Goal: Task Accomplishment & Management: Use online tool/utility

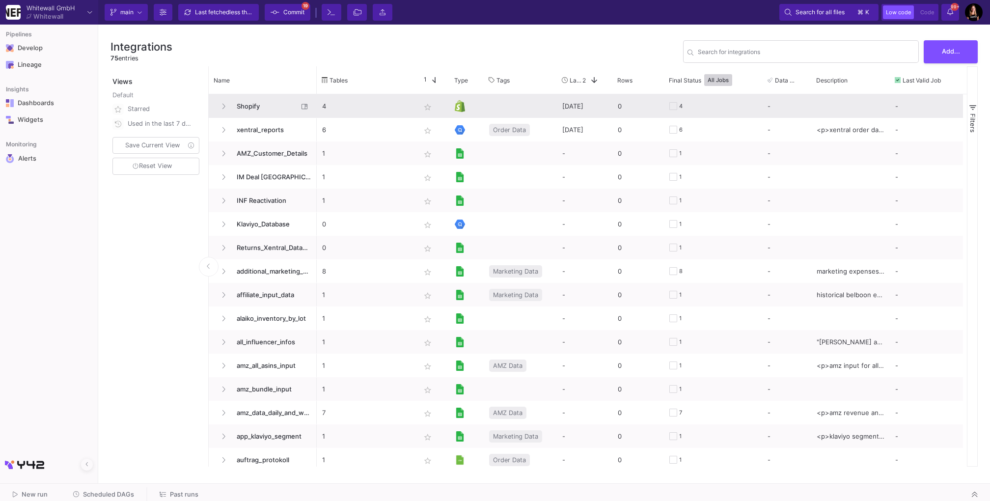
click at [272, 104] on span "Shopify" at bounding box center [264, 106] width 67 height 23
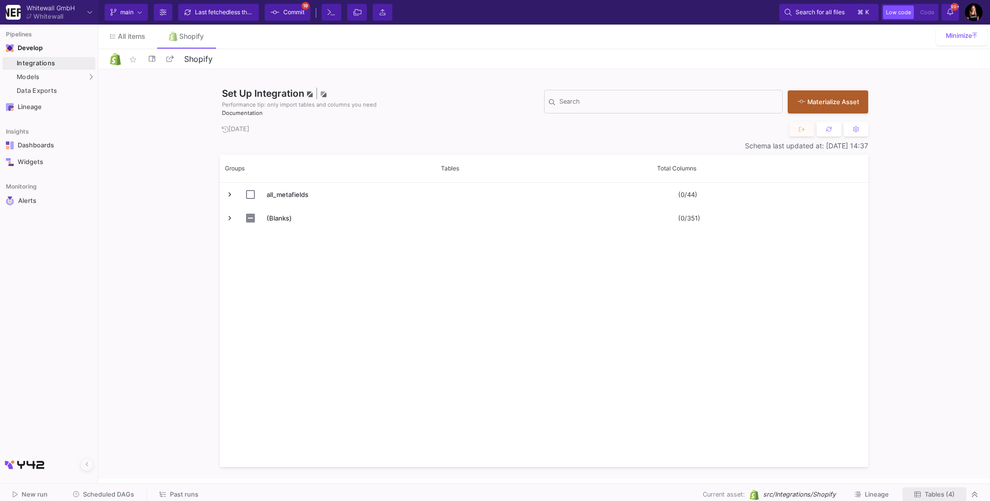
click at [935, 493] on span "Tables (4)" at bounding box center [939, 493] width 30 height 7
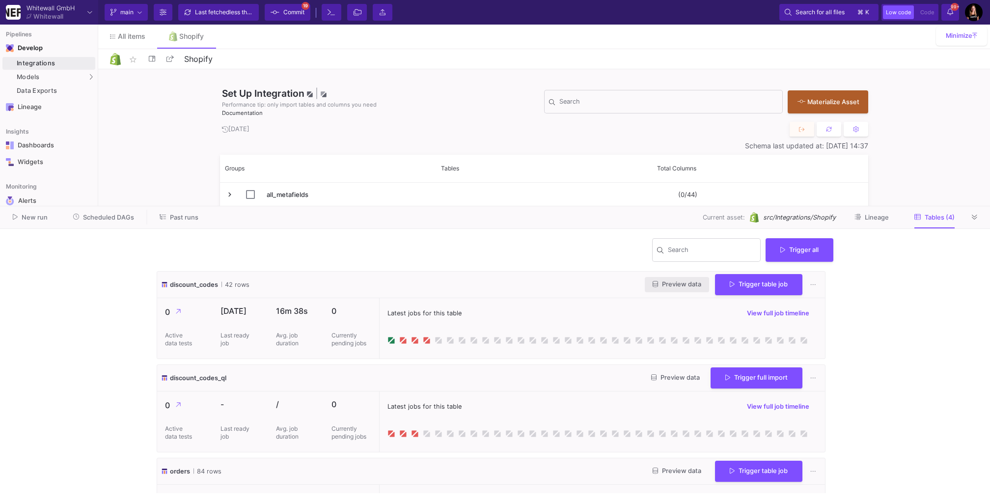
click at [680, 281] on span "Preview data" at bounding box center [676, 283] width 49 height 7
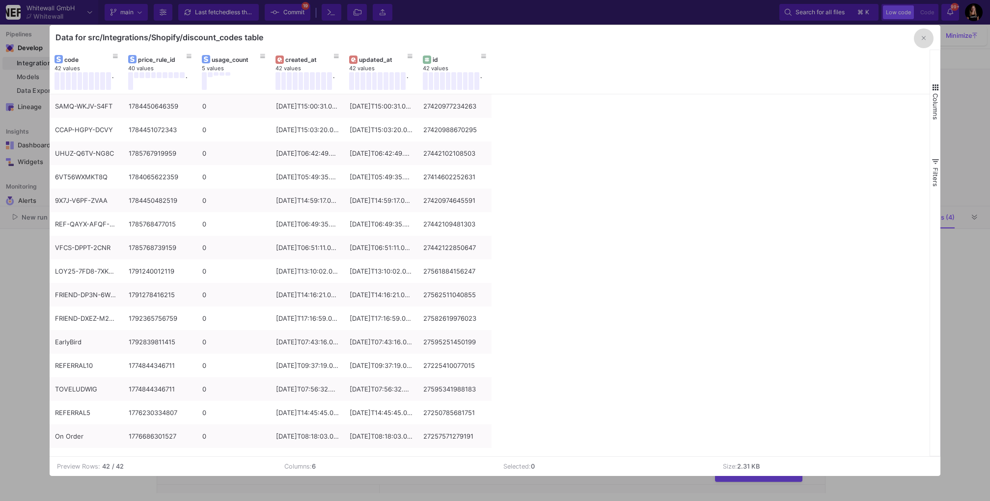
click at [924, 36] on icon "button" at bounding box center [923, 38] width 4 height 6
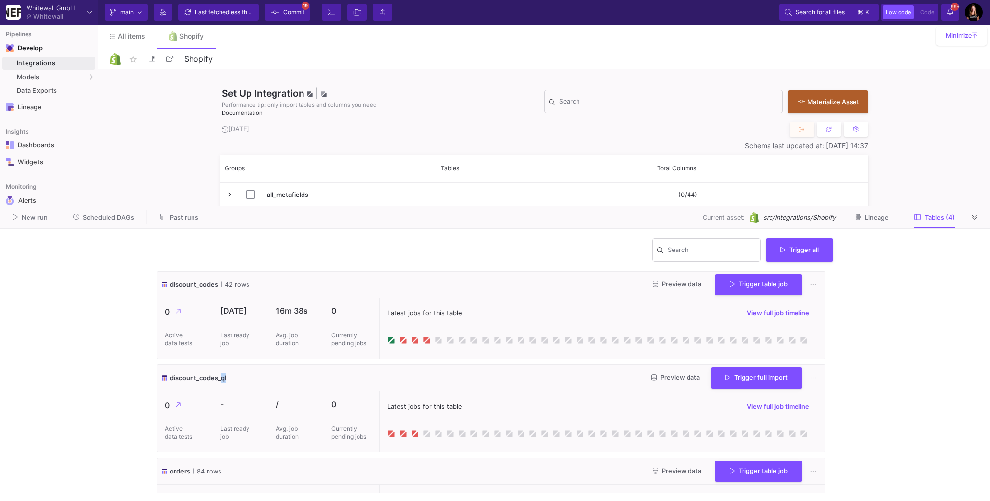
drag, startPoint x: 222, startPoint y: 378, endPoint x: 262, endPoint y: 376, distance: 40.3
click at [263, 376] on div "discount_codes_ql Preview data Trigger full import" at bounding box center [491, 378] width 668 height 27
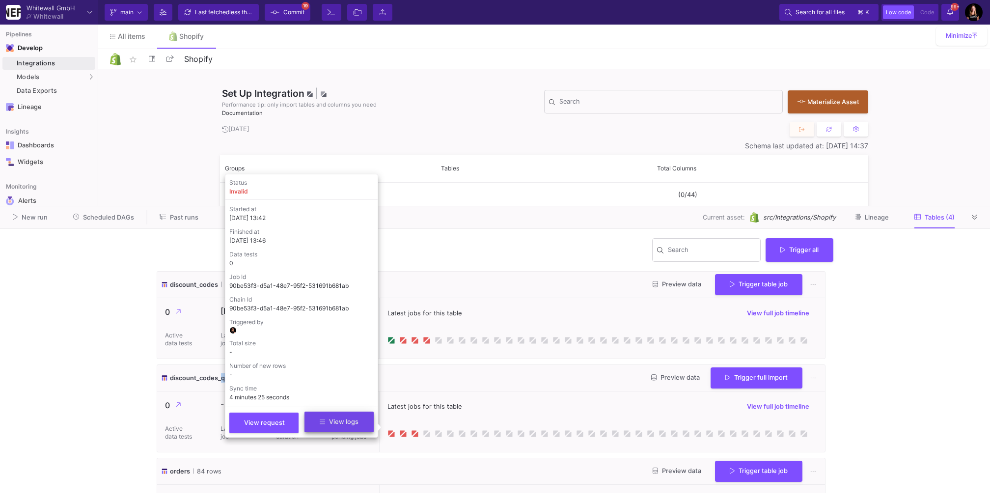
click at [363, 420] on button "View logs" at bounding box center [338, 421] width 69 height 21
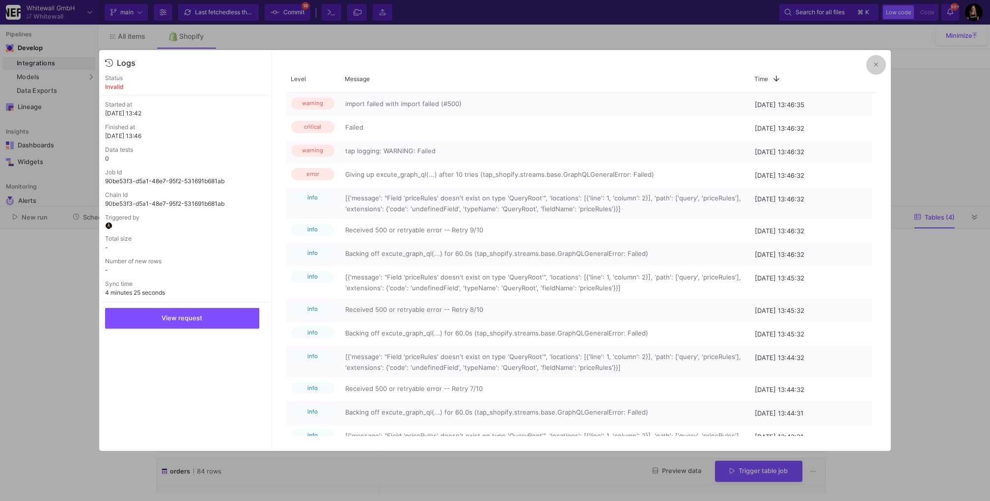
click at [875, 60] on button at bounding box center [876, 65] width 20 height 20
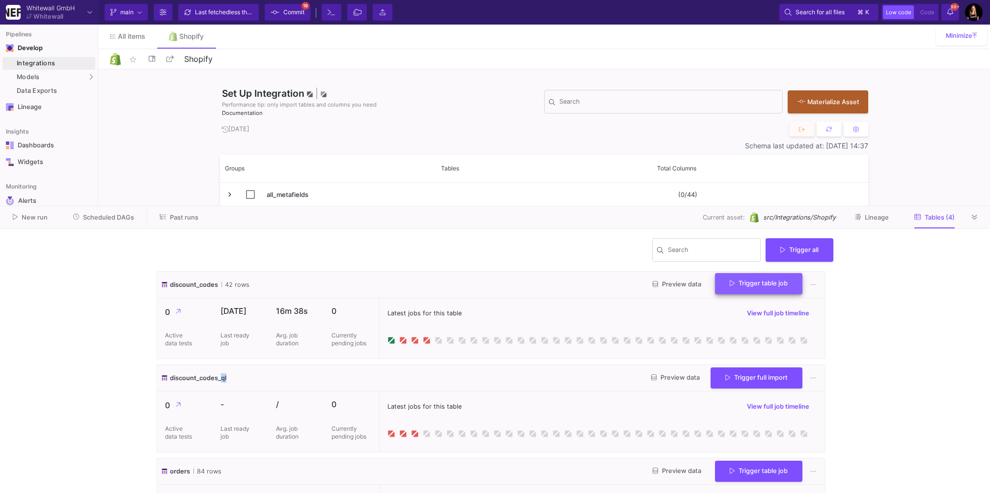
click at [755, 286] on span "Trigger table job" at bounding box center [758, 282] width 58 height 7
click at [762, 331] on button "Incremental import" at bounding box center [751, 333] width 82 height 24
click at [667, 284] on span "Preview data" at bounding box center [676, 283] width 49 height 7
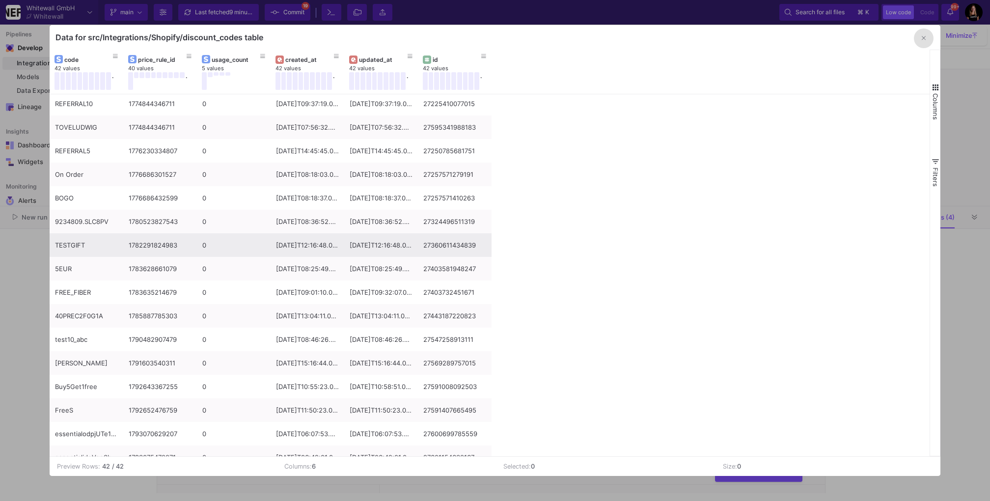
scroll to position [293, 0]
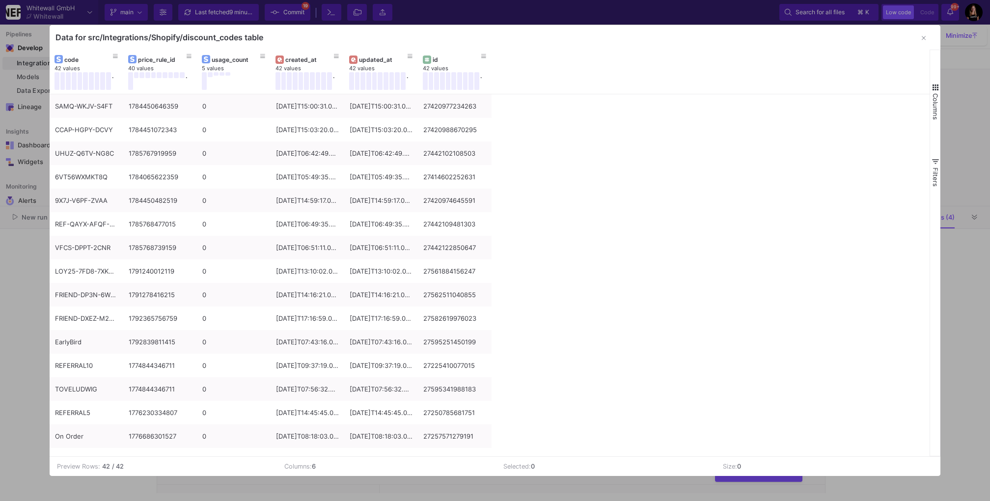
click at [26, 388] on div at bounding box center [495, 250] width 990 height 501
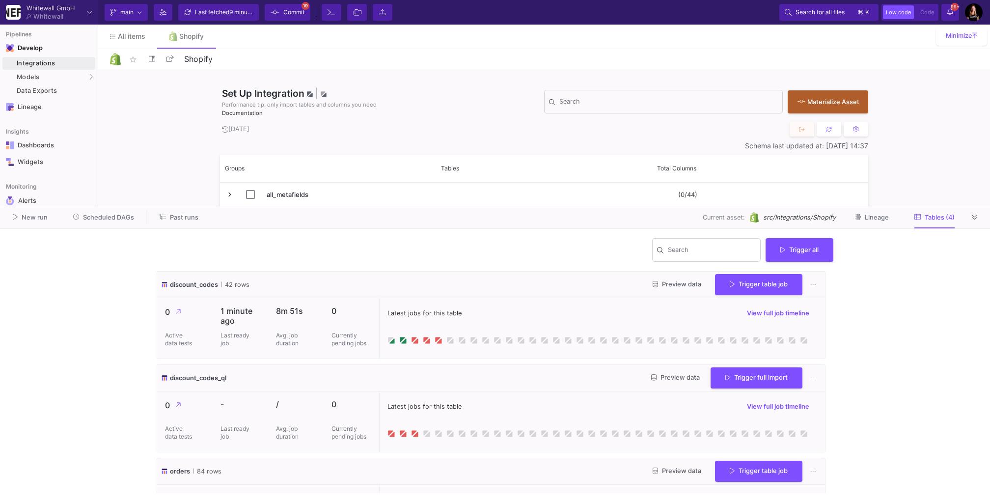
click at [310, 132] on div "[DATE]" at bounding box center [544, 129] width 648 height 15
click at [974, 216] on icon at bounding box center [973, 216] width 5 height 5
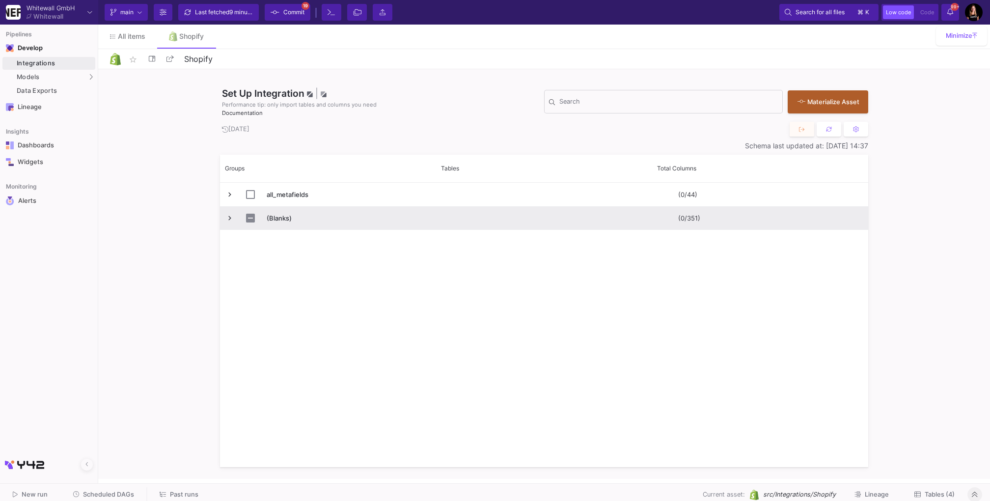
click at [230, 216] on span "Press SPACE to select this row." at bounding box center [229, 218] width 9 height 9
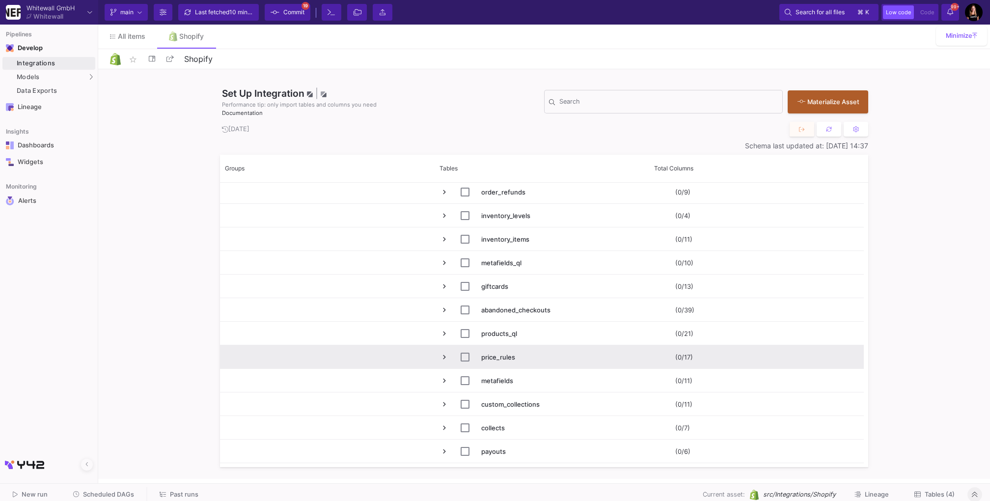
click at [446, 357] on span "Press SPACE to select this row." at bounding box center [444, 356] width 9 height 9
click at [466, 356] on input "Press Space to toggle row selection (unchecked)" at bounding box center [464, 356] width 9 height 9
checkbox input "true"
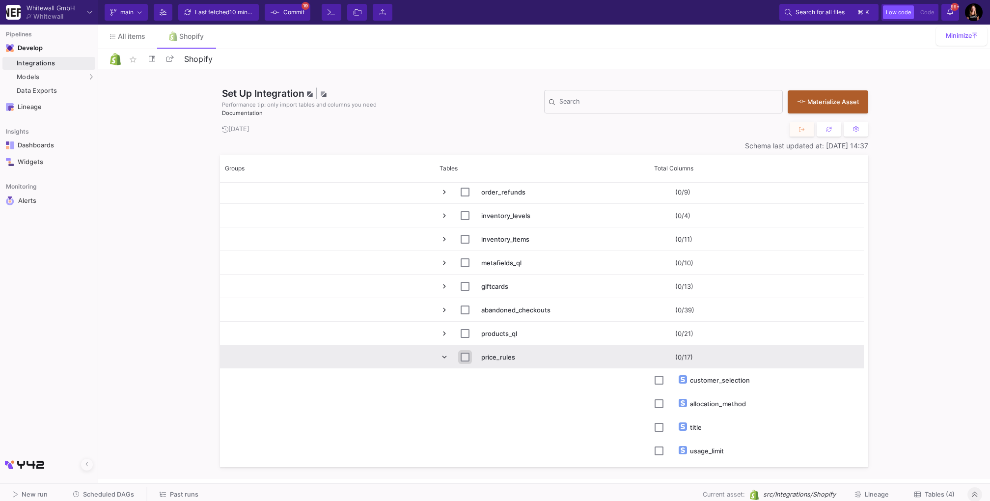
checkbox input "true"
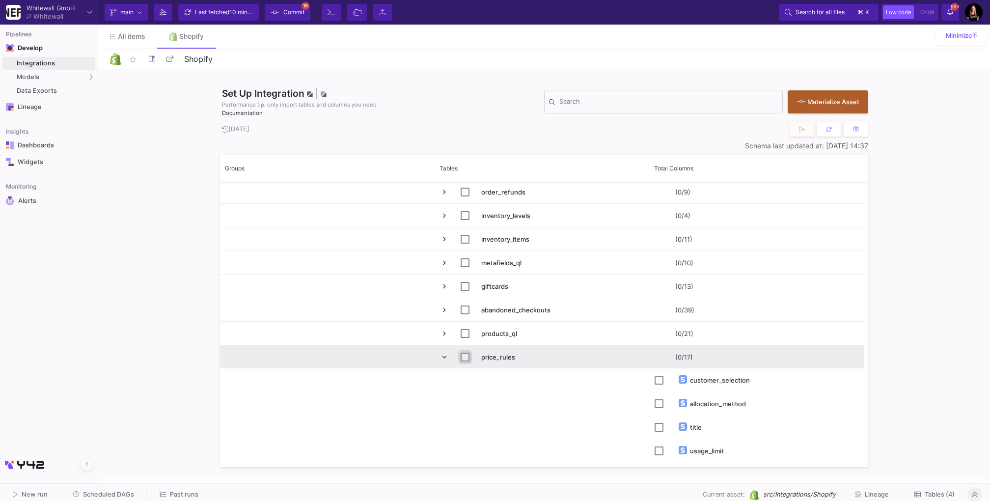
checkbox input "true"
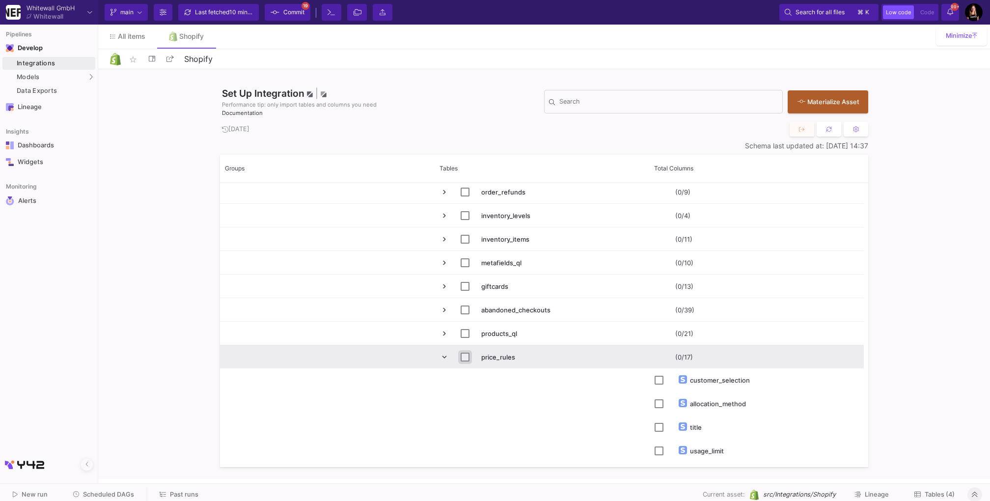
checkbox input "true"
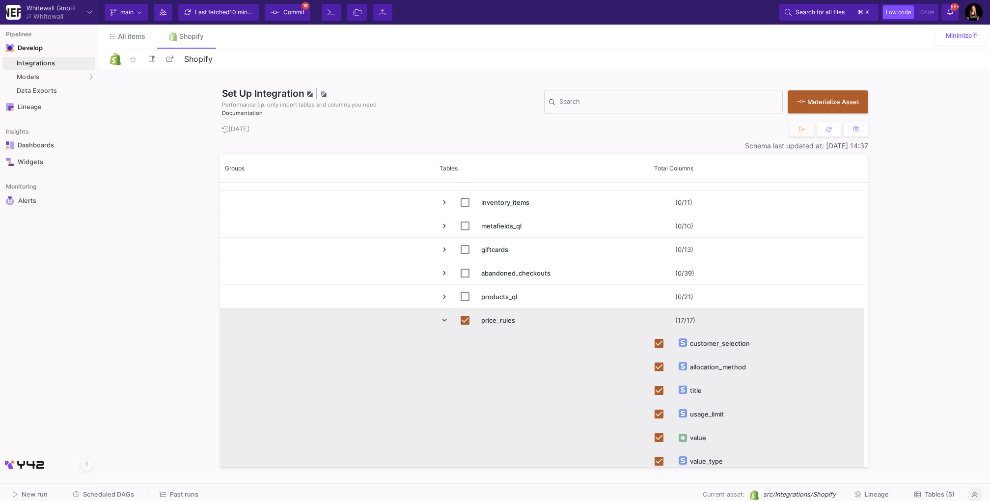
click at [444, 316] on span "Press SPACE to deselect this row." at bounding box center [444, 320] width 9 height 9
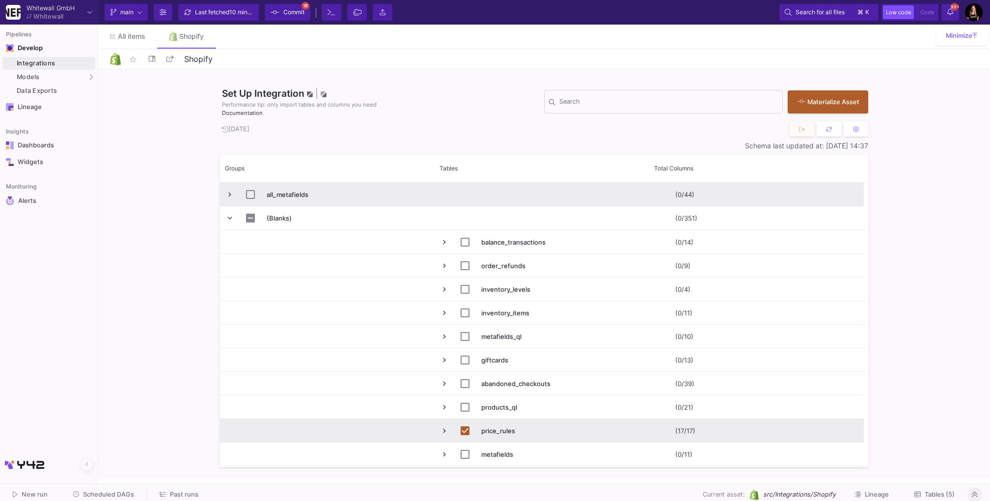
click at [231, 191] on span "Press SPACE to select this row." at bounding box center [229, 194] width 9 height 9
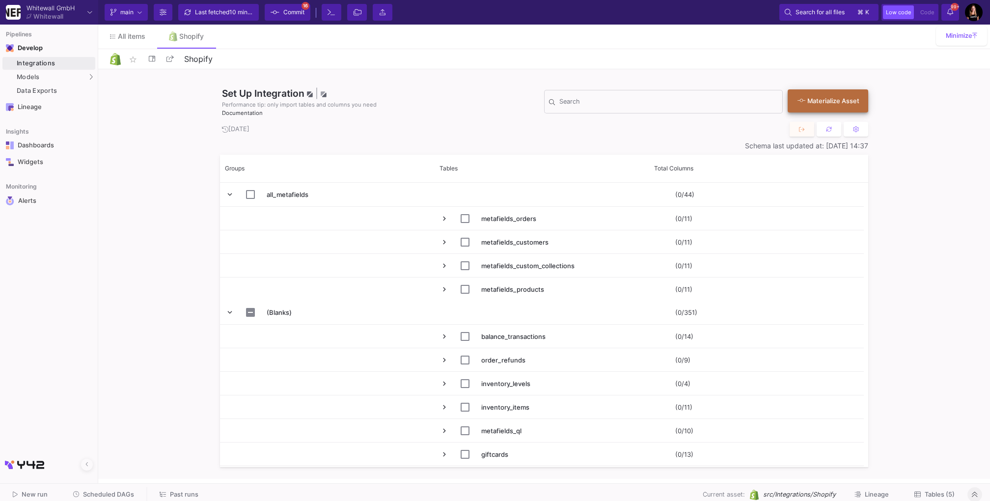
click at [839, 102] on div "Materialize Asset" at bounding box center [825, 100] width 56 height 9
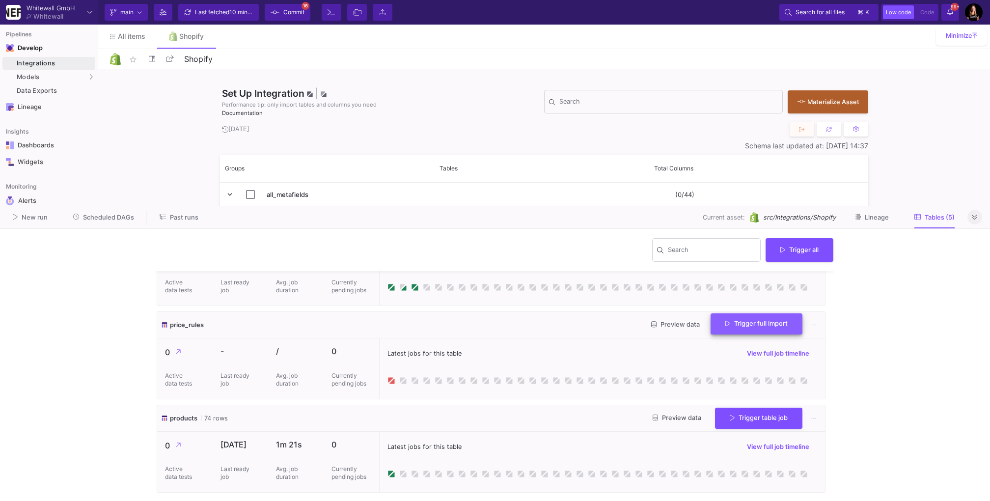
click at [741, 326] on span "Trigger full import" at bounding box center [756, 323] width 62 height 7
